Goal: Find specific page/section: Find specific page/section

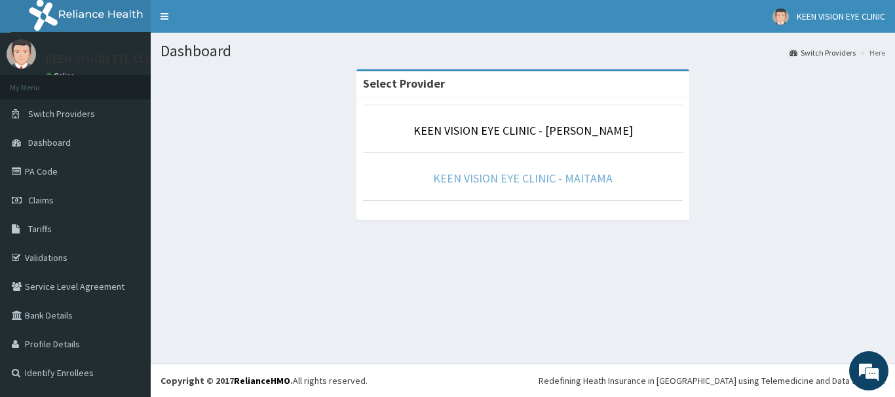
click at [534, 179] on link "KEEN VISION EYE CLINIC - MAITAMA" at bounding box center [522, 178] width 179 height 15
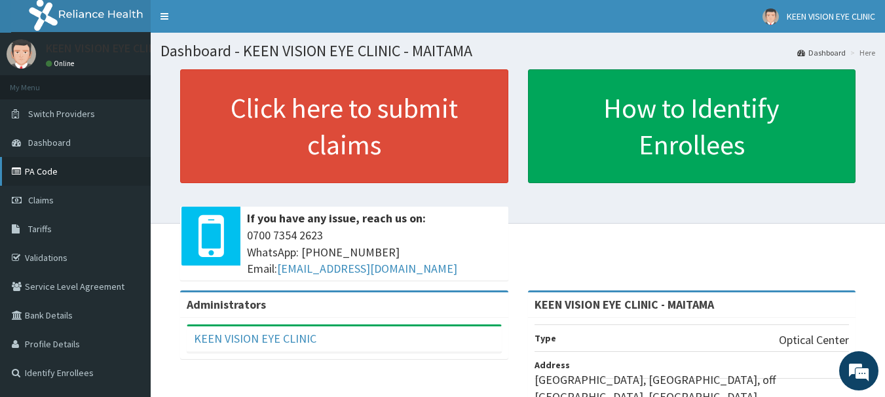
click at [44, 168] on link "PA Code" at bounding box center [75, 171] width 151 height 29
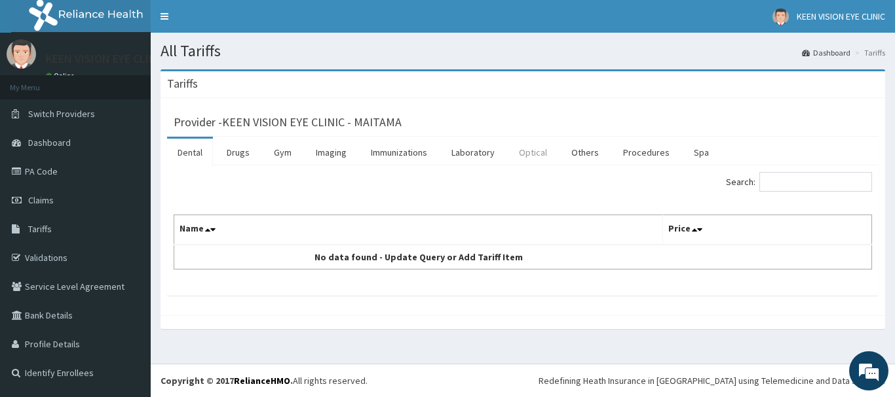
click at [537, 154] on link "Optical" at bounding box center [532, 153] width 49 height 28
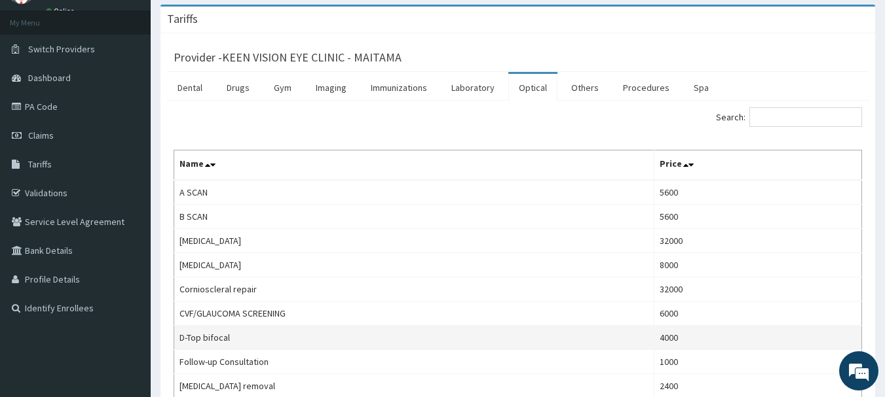
scroll to position [64, 0]
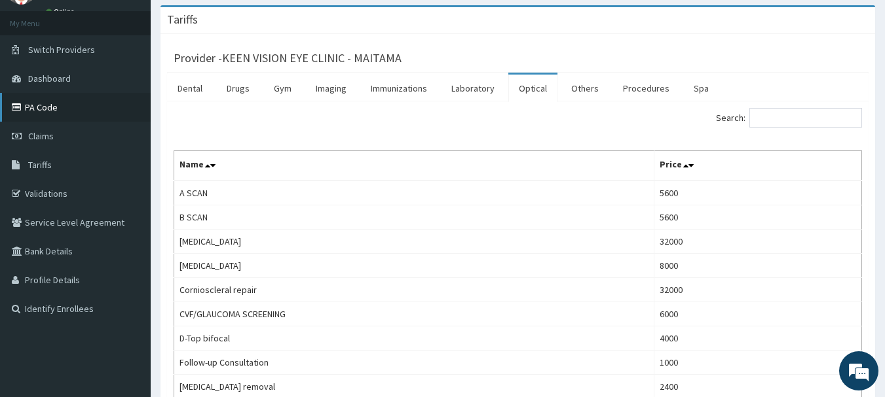
click at [77, 105] on link "PA Code" at bounding box center [75, 107] width 151 height 29
